Goal: Transaction & Acquisition: Purchase product/service

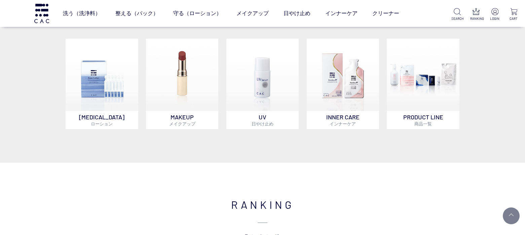
scroll to position [370, 0]
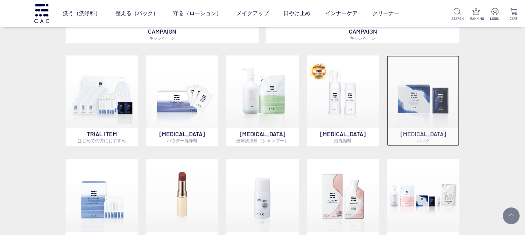
click at [427, 116] on img at bounding box center [423, 91] width 72 height 72
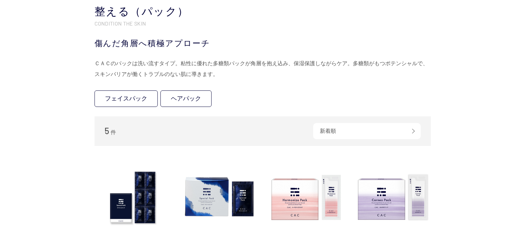
scroll to position [134, 0]
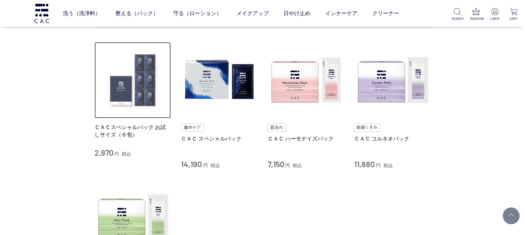
click at [132, 92] on img at bounding box center [132, 80] width 77 height 77
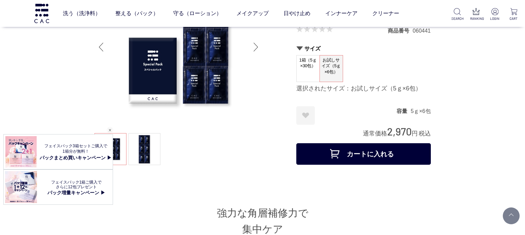
scroll to position [67, 0]
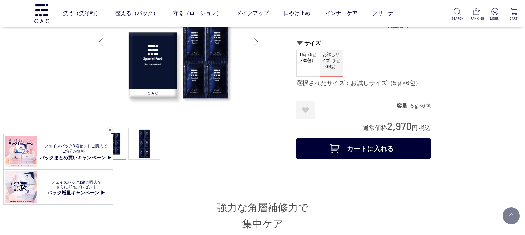
click at [371, 146] on button "カートに入れる" at bounding box center [363, 149] width 134 height 22
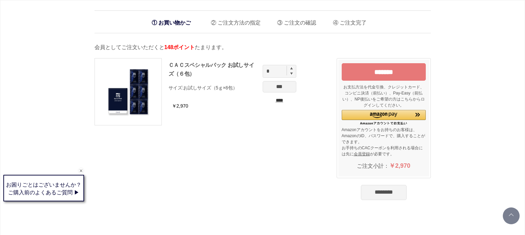
click at [380, 194] on input "********" at bounding box center [384, 192] width 46 height 15
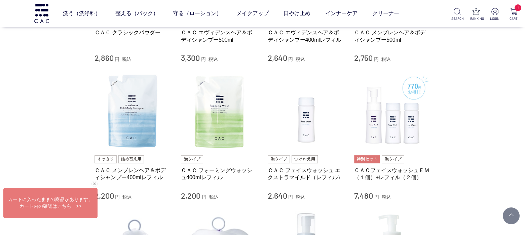
scroll to position [504, 0]
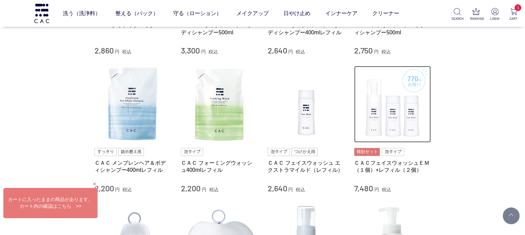
click at [393, 103] on img at bounding box center [392, 104] width 77 height 77
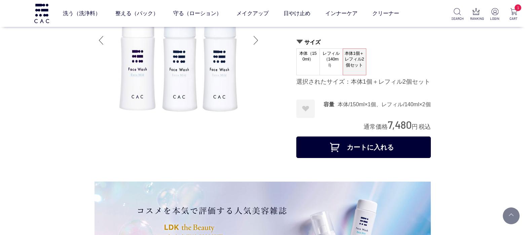
scroll to position [67, 0]
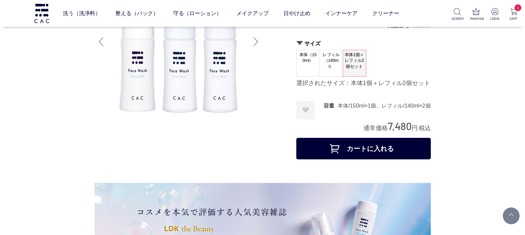
click at [366, 144] on button "カートに入れる" at bounding box center [363, 149] width 134 height 22
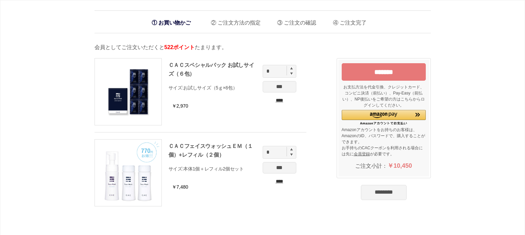
click at [362, 191] on input "********" at bounding box center [384, 192] width 46 height 15
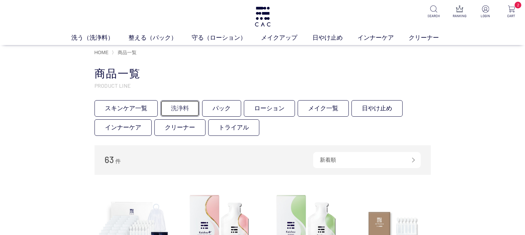
click at [182, 104] on link "洗浄料" at bounding box center [179, 108] width 39 height 16
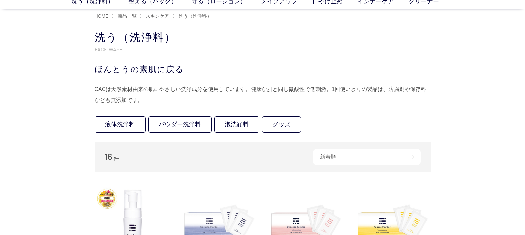
scroll to position [34, 0]
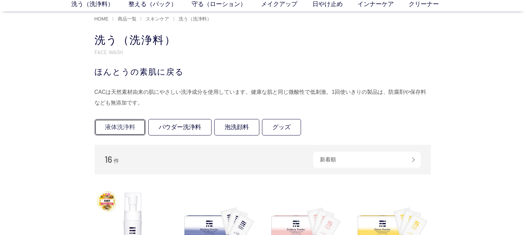
click at [126, 127] on link "液体洗浄料" at bounding box center [119, 127] width 51 height 16
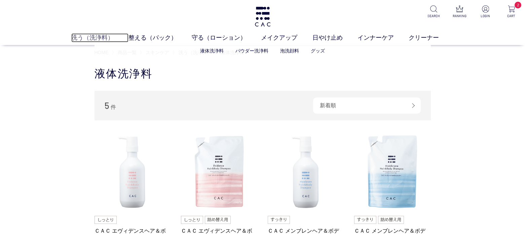
click at [97, 36] on link "洗う（洗浄料）" at bounding box center [99, 37] width 57 height 9
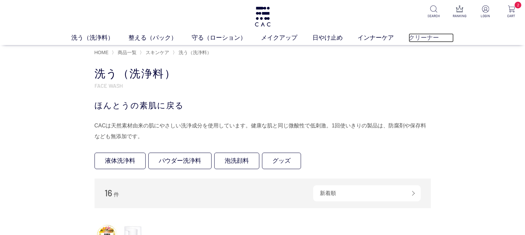
click at [418, 36] on link "クリーナー" at bounding box center [430, 37] width 45 height 9
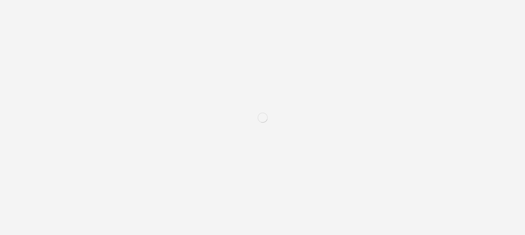
scroll to position [94, 0]
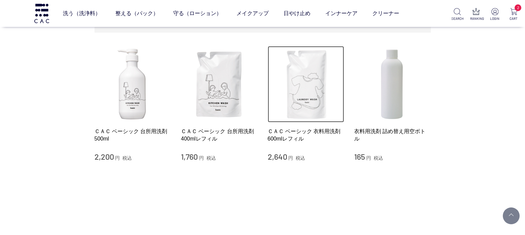
click at [299, 97] on img at bounding box center [306, 84] width 77 height 77
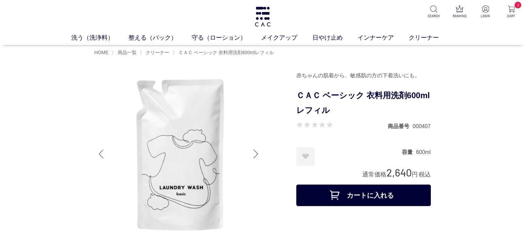
click at [353, 190] on button "カートに入れる" at bounding box center [363, 196] width 134 height 22
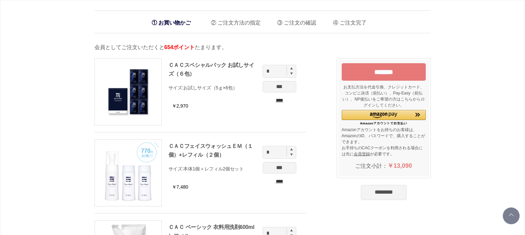
click at [394, 68] on input "*******" at bounding box center [383, 71] width 84 height 17
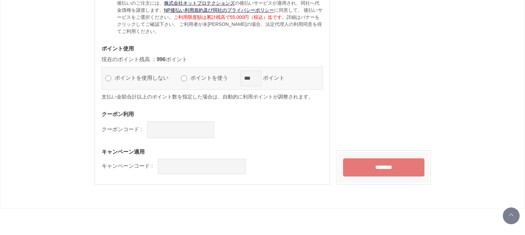
scroll to position [804, 0]
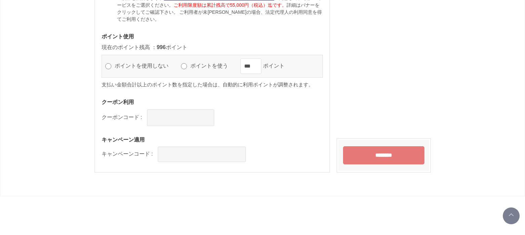
click at [380, 159] on input "********" at bounding box center [383, 155] width 81 height 18
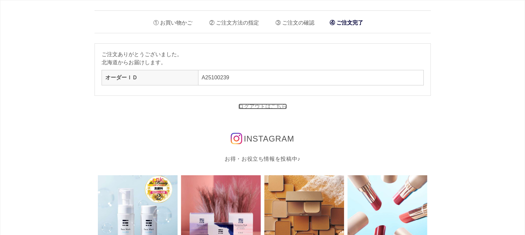
click at [263, 106] on link "ログアウトはこちら" at bounding box center [262, 107] width 48 height 6
